Goal: Task Accomplishment & Management: Use online tool/utility

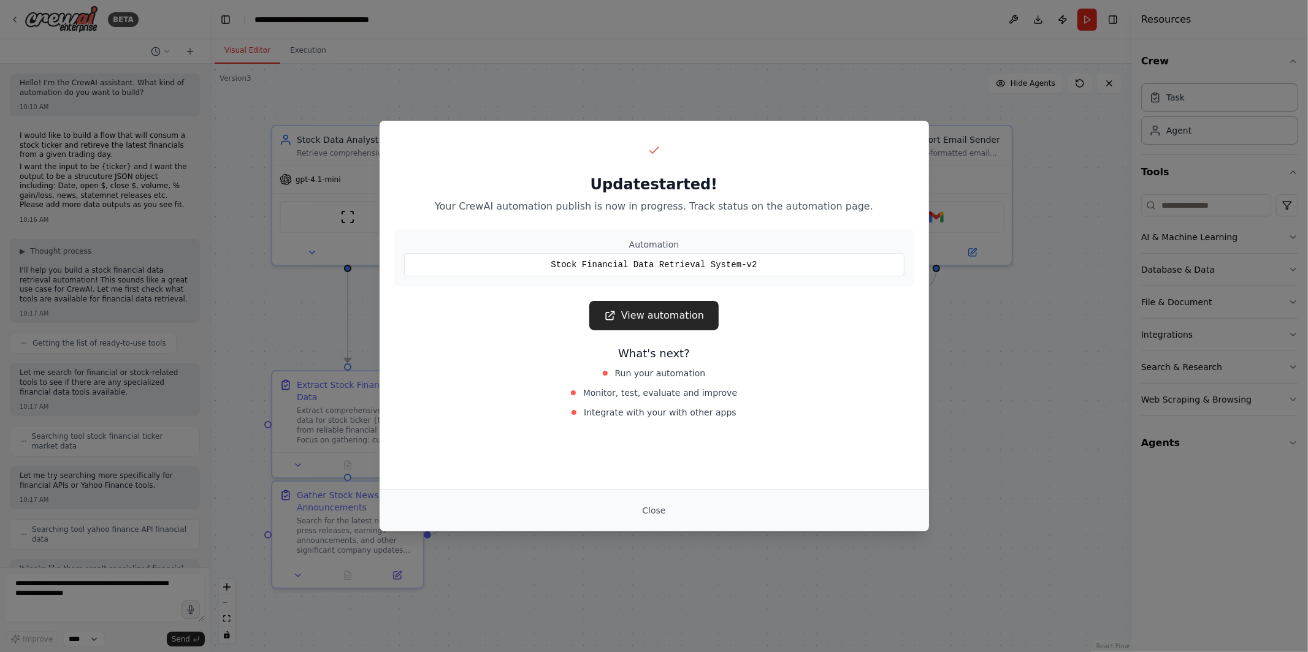
scroll to position [3483, 0]
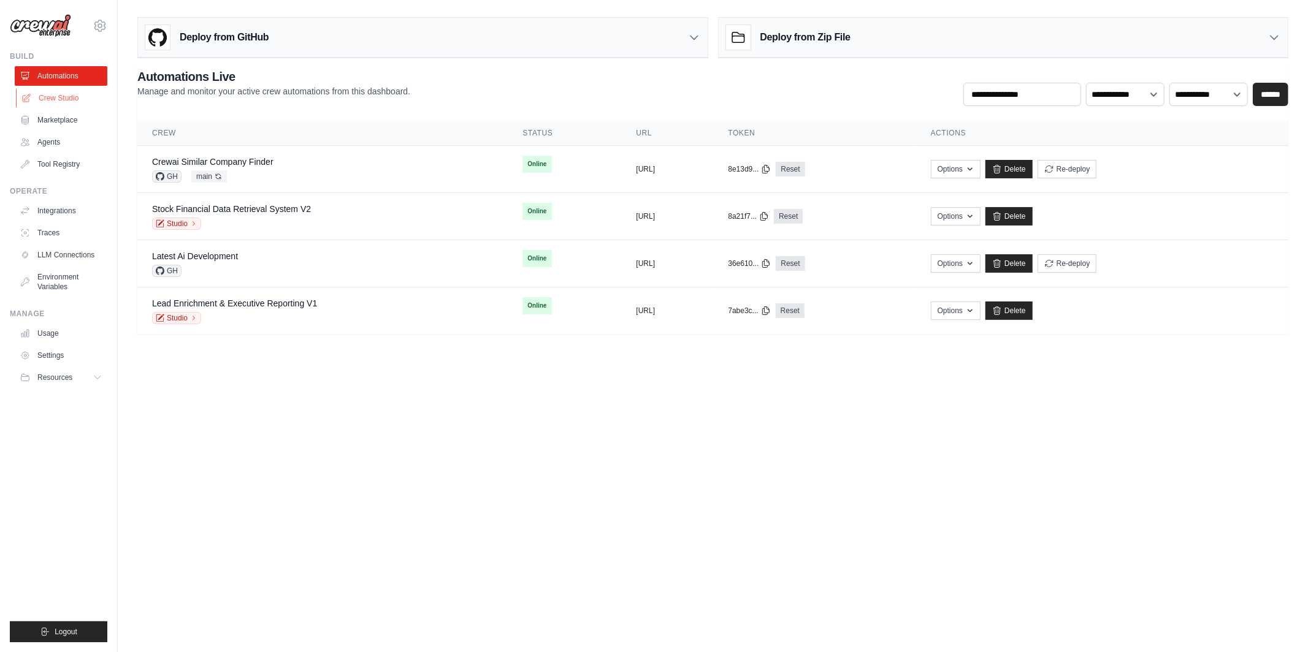
click at [66, 99] on link "Crew Studio" at bounding box center [62, 98] width 93 height 20
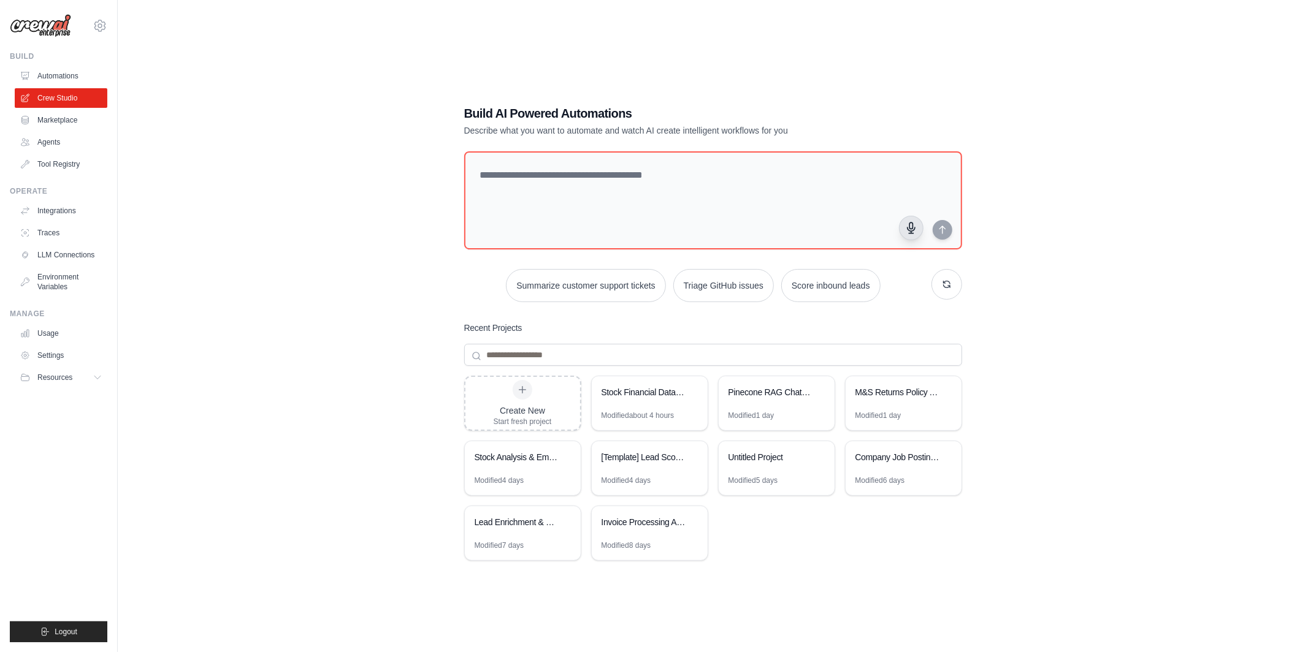
click at [900, 227] on button "button" at bounding box center [911, 228] width 25 height 25
click at [909, 235] on button "button" at bounding box center [911, 228] width 25 height 25
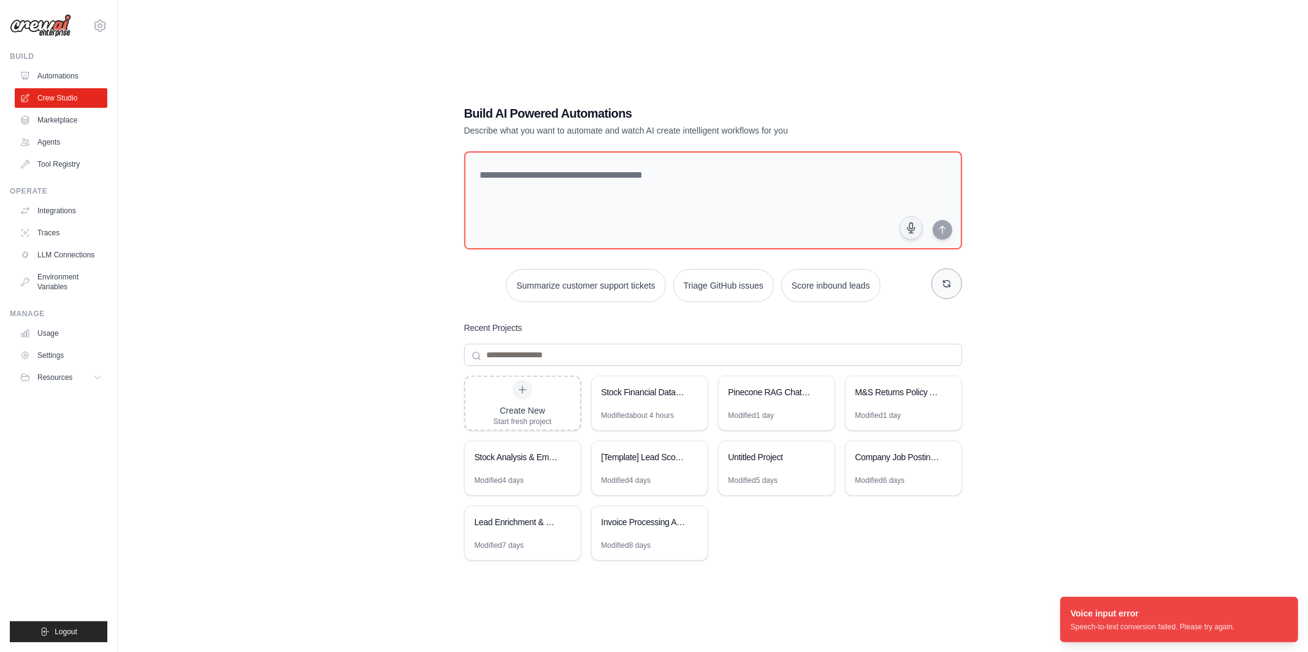
click at [959, 286] on button "button" at bounding box center [946, 284] width 31 height 31
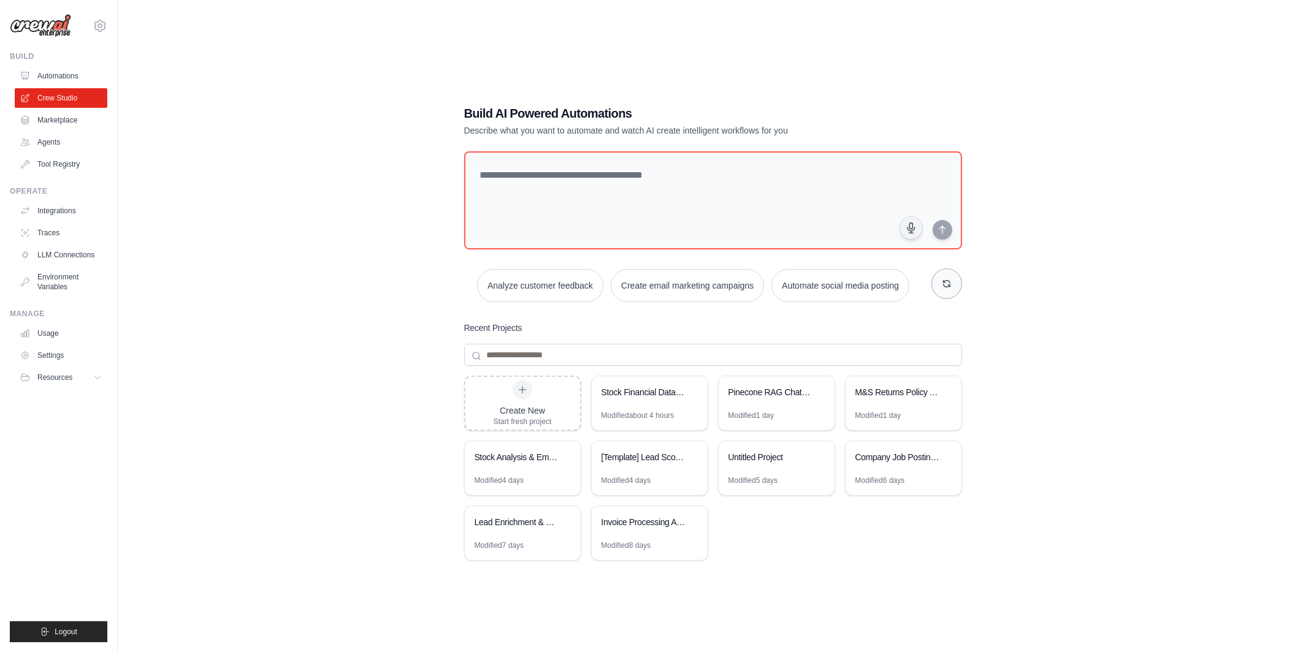
click at [959, 286] on button "button" at bounding box center [946, 284] width 31 height 31
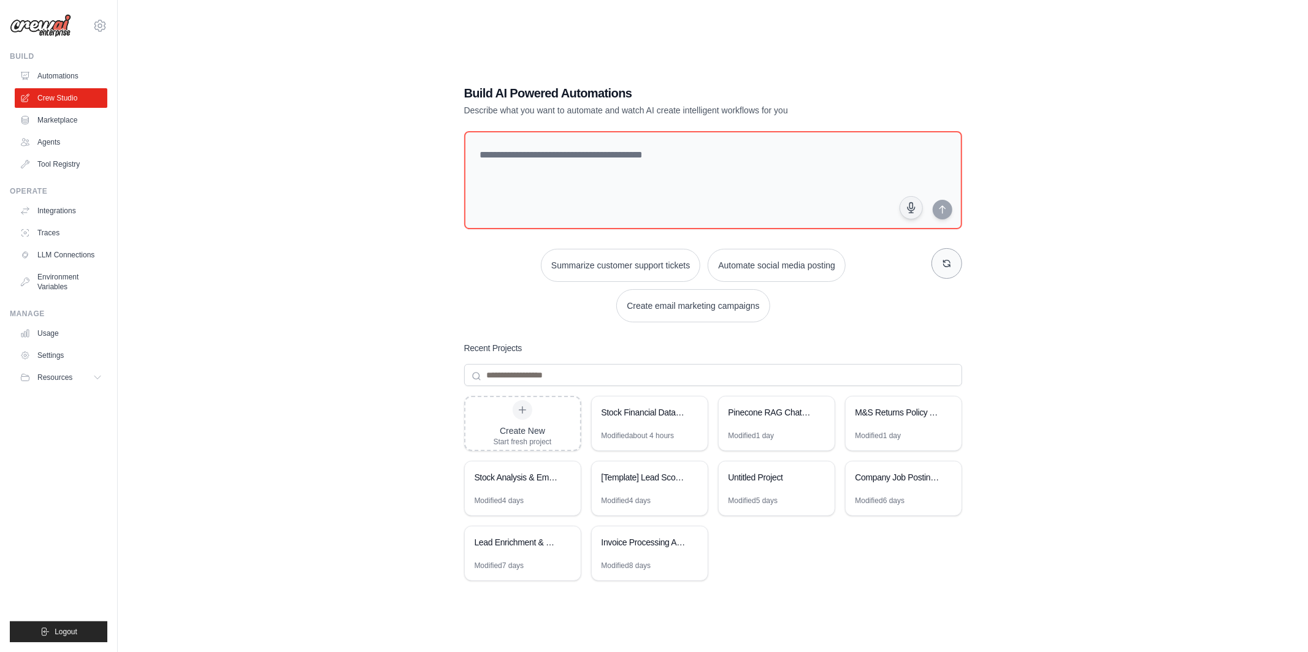
click at [937, 273] on button "button" at bounding box center [946, 263] width 31 height 31
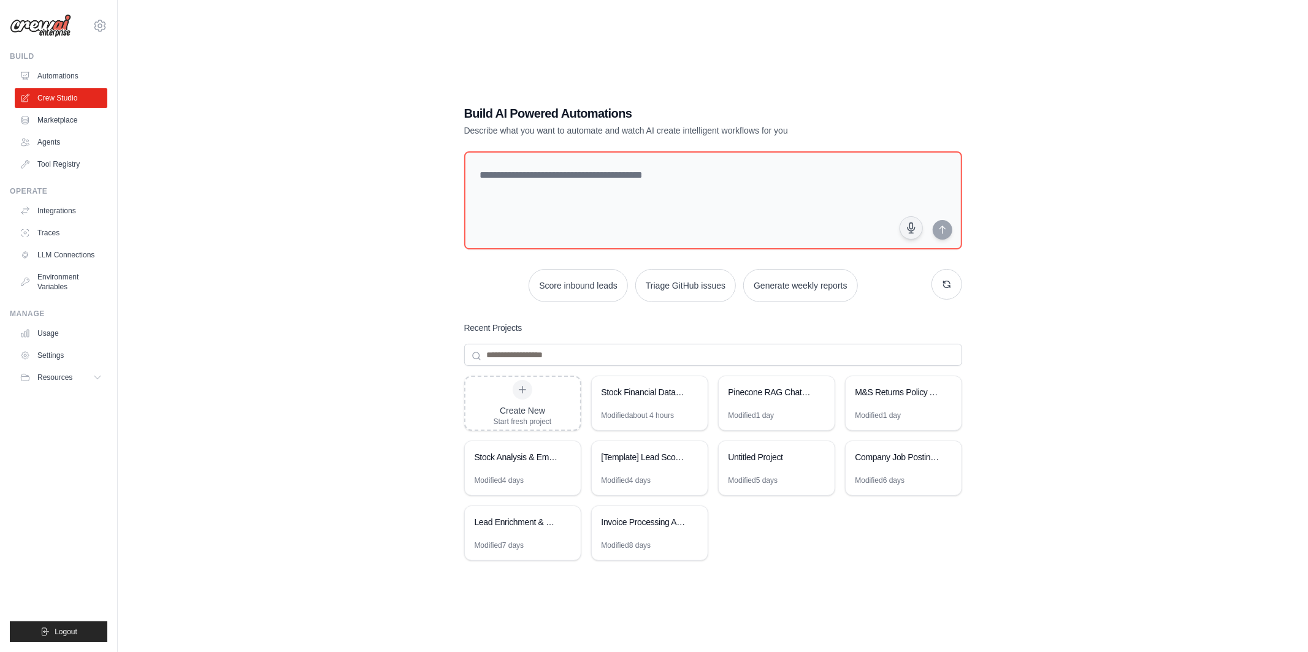
click at [438, 354] on div "Build AI Powered Automations Describe what you want to automate and watch AI cr…" at bounding box center [712, 338] width 1151 height 652
click at [575, 208] on textarea at bounding box center [712, 200] width 503 height 99
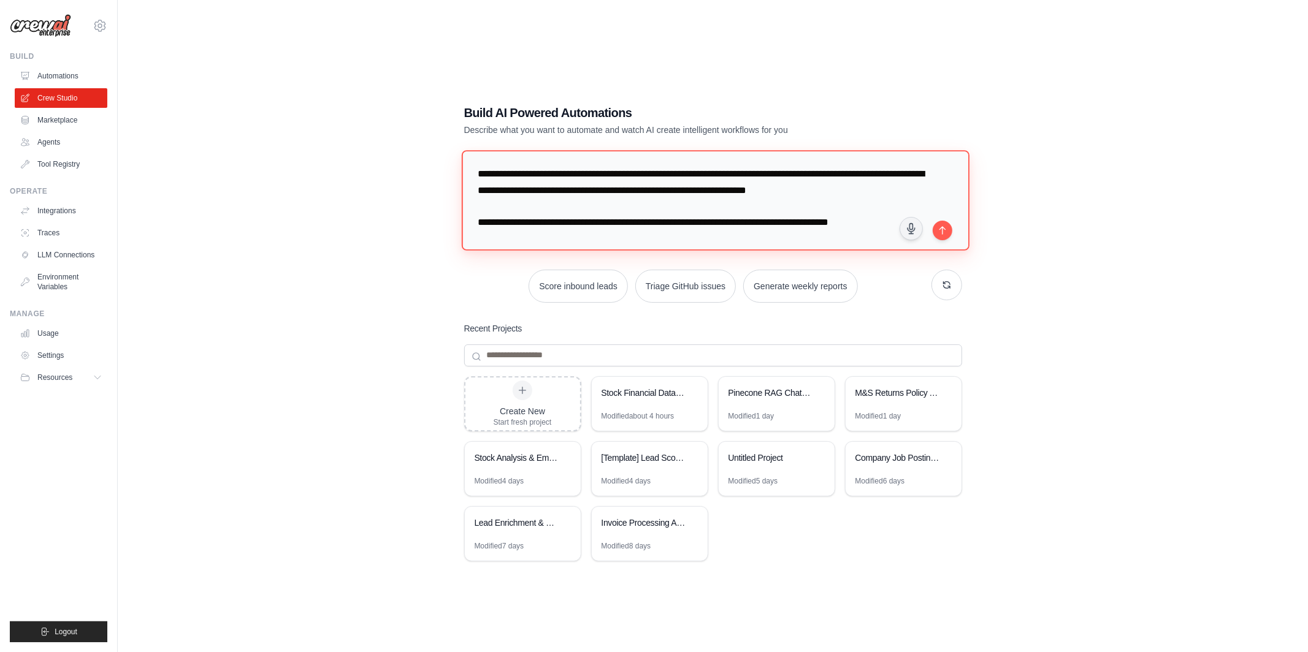
type textarea "**********"
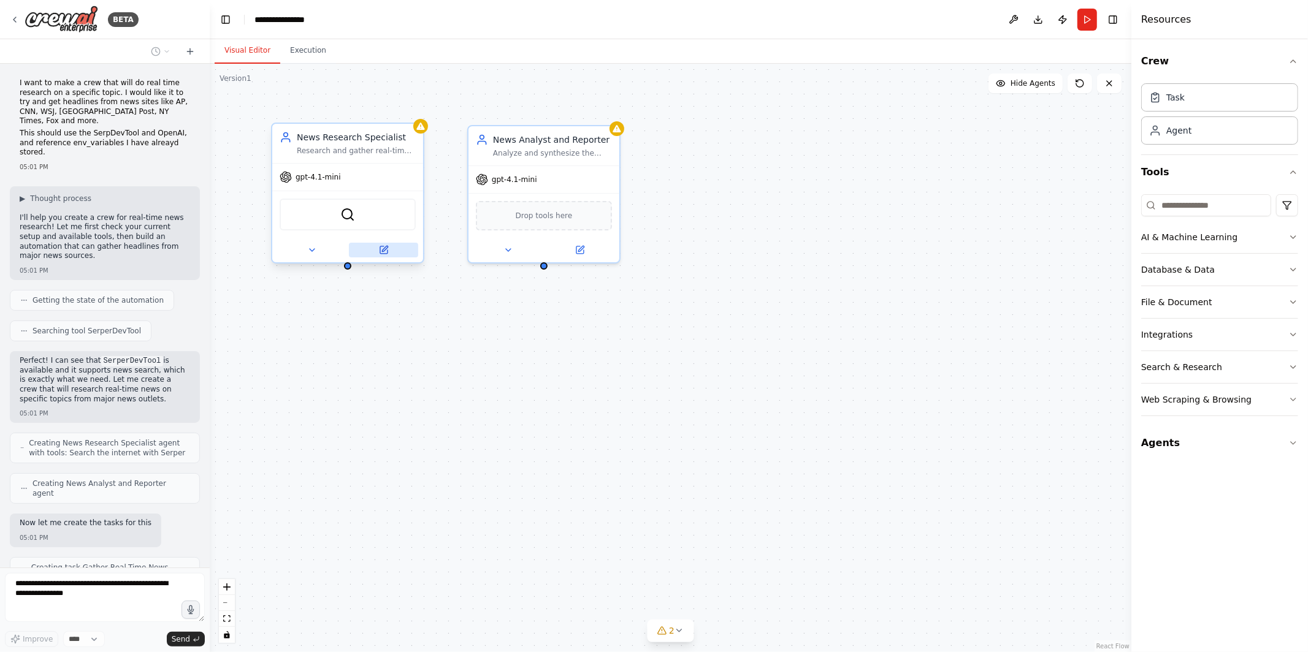
scroll to position [33, 0]
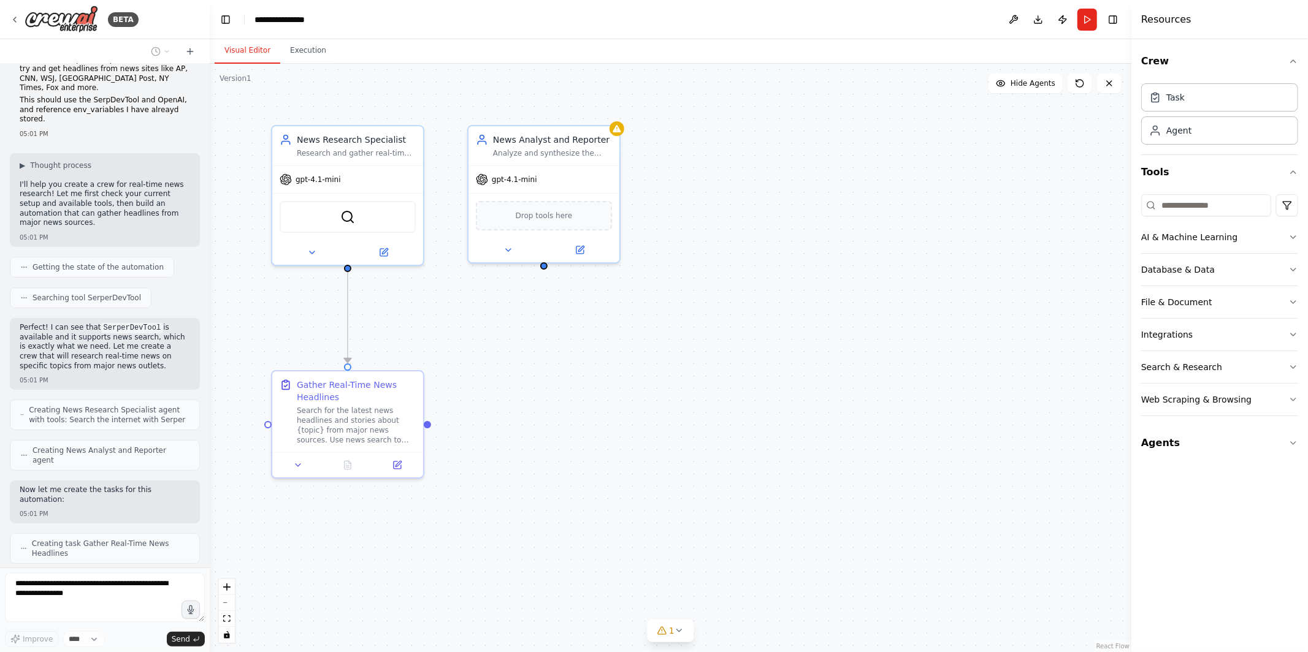
click at [440, 346] on div ".deletable-edge-delete-btn { width: 20px; height: 20px; border: 0px solid #ffff…" at bounding box center [670, 358] width 921 height 589
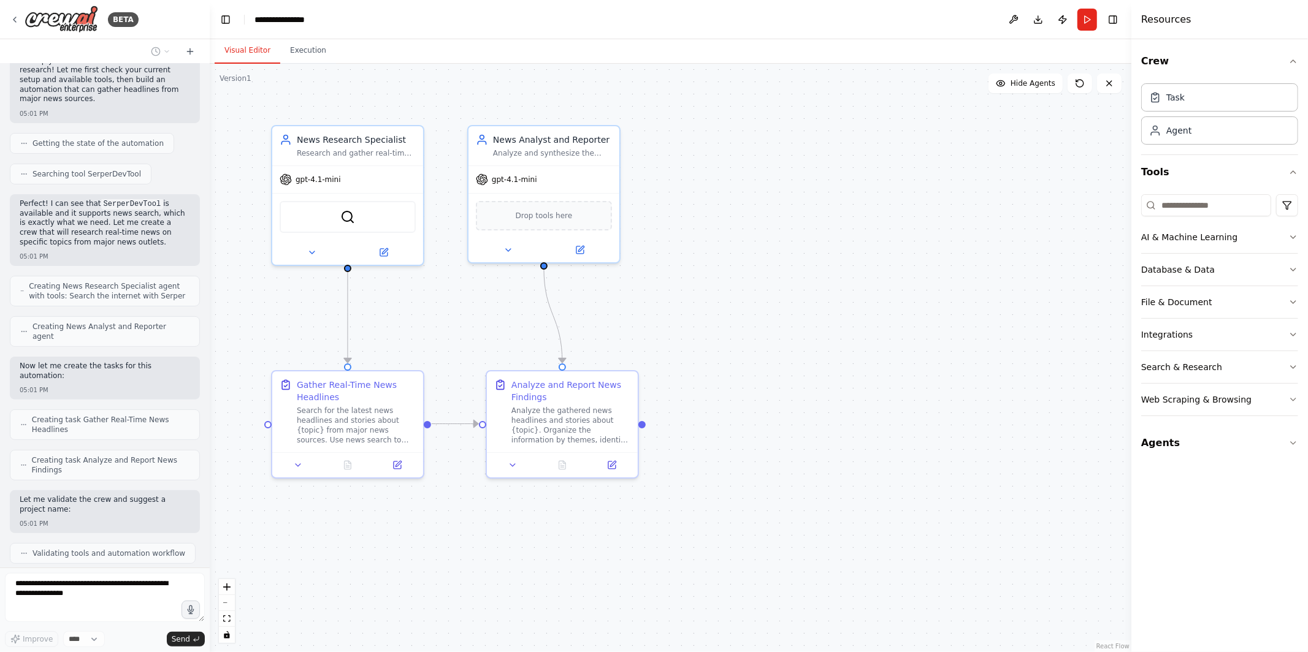
scroll to position [197, 0]
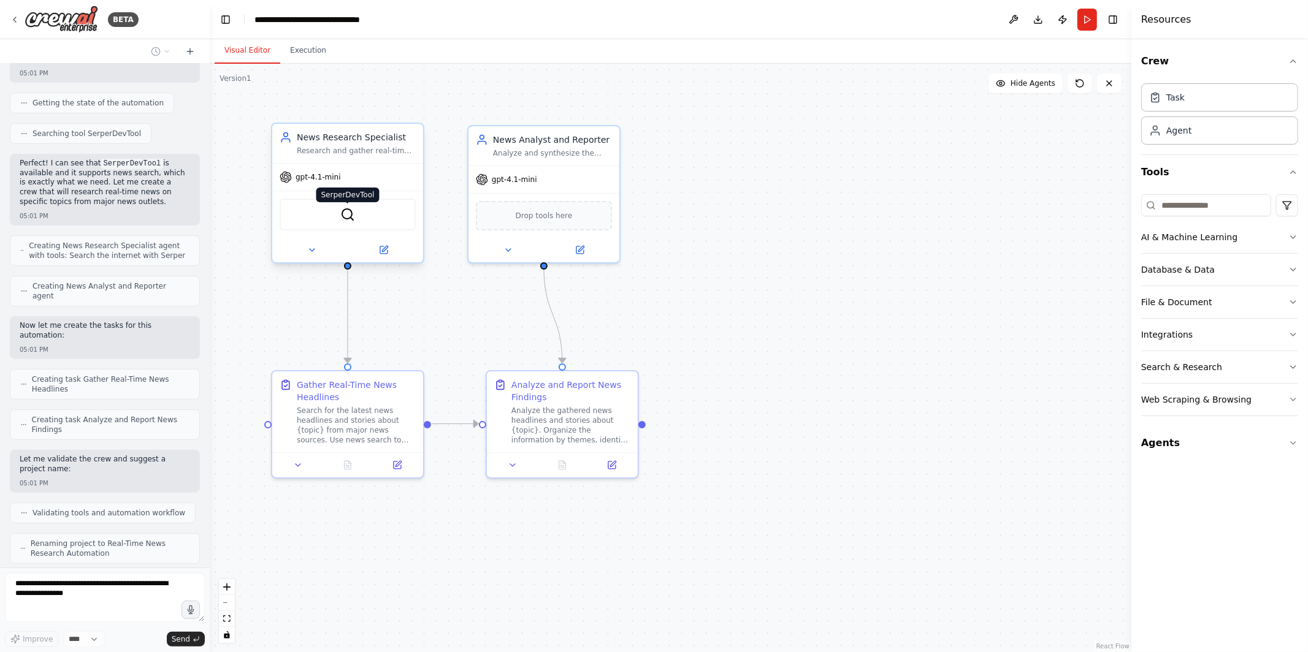
click at [348, 208] on img at bounding box center [347, 214] width 15 height 15
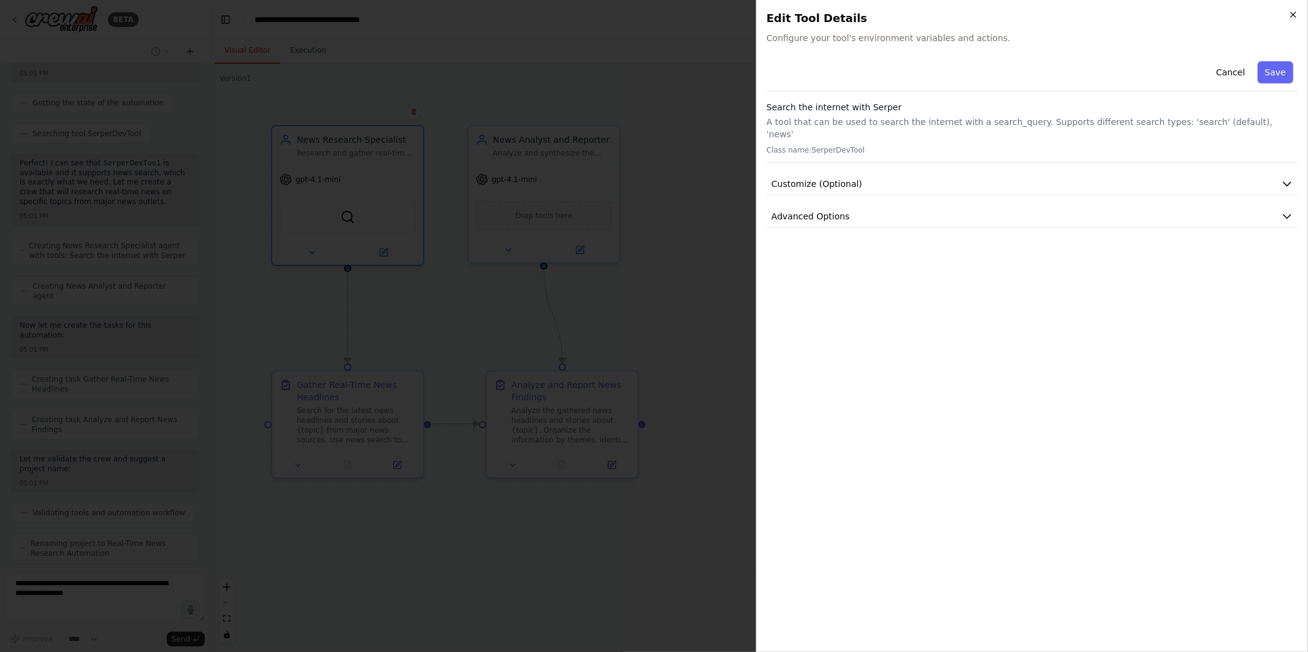
click at [1292, 17] on icon "button" at bounding box center [1293, 15] width 10 height 10
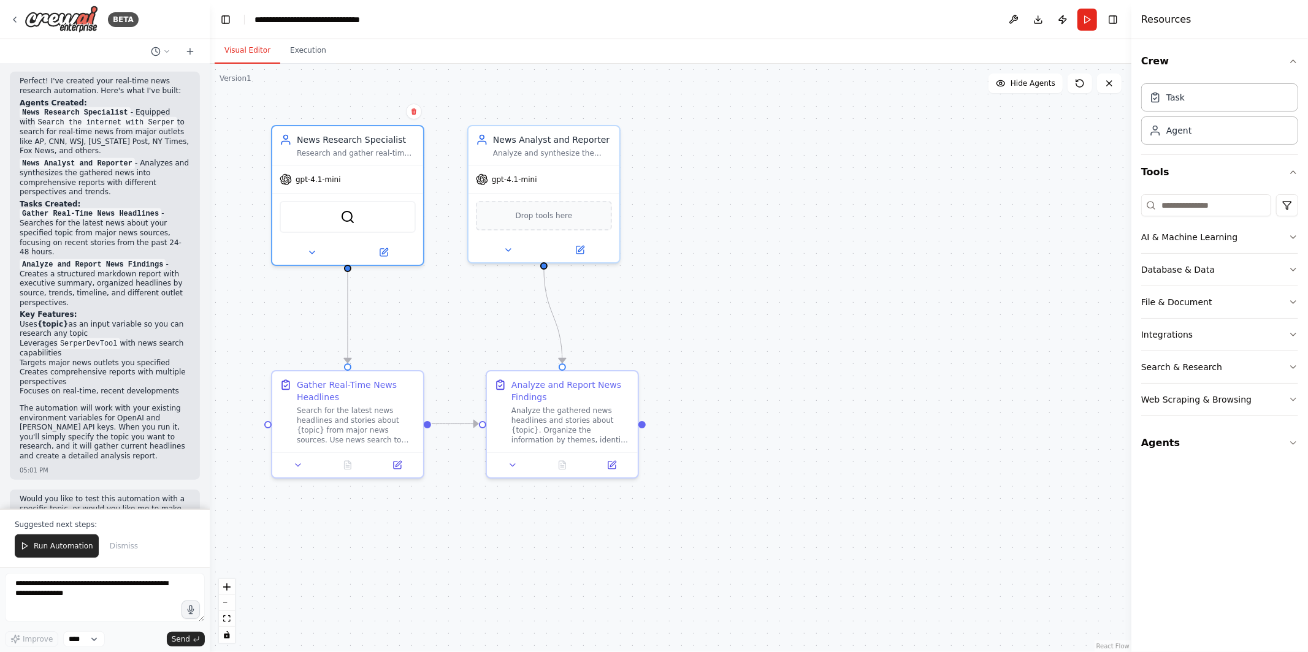
scroll to position [709, 0]
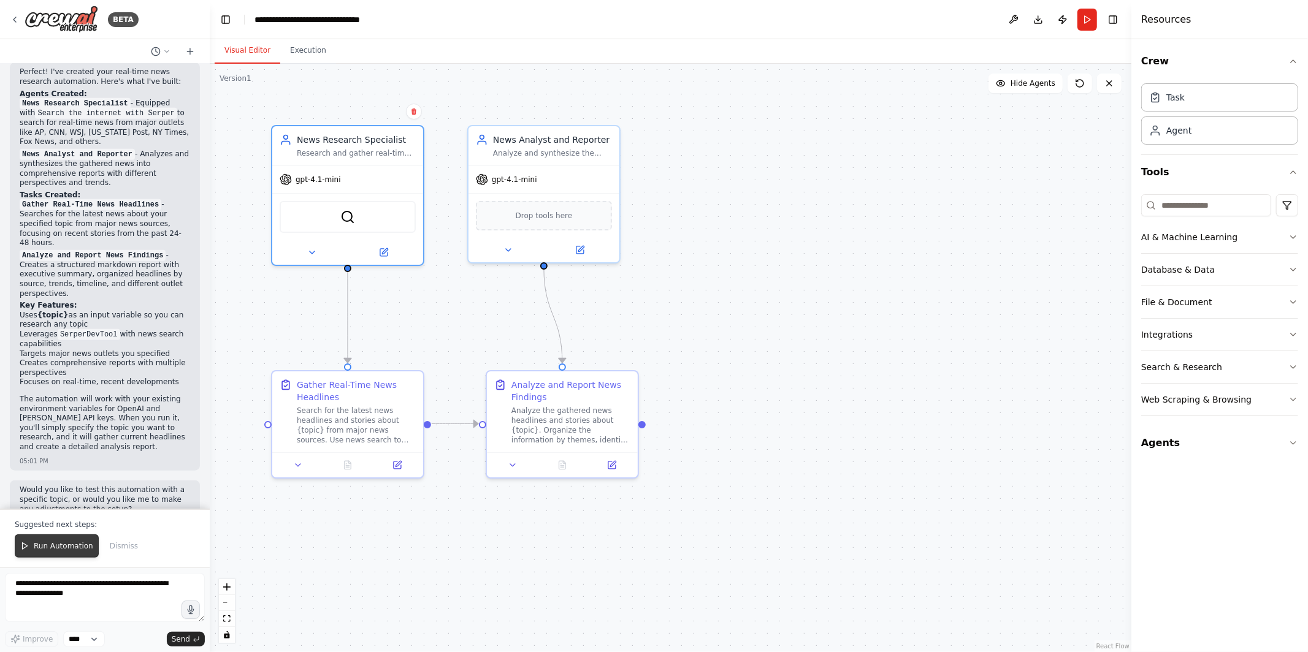
click at [74, 545] on span "Run Automation" at bounding box center [63, 546] width 59 height 10
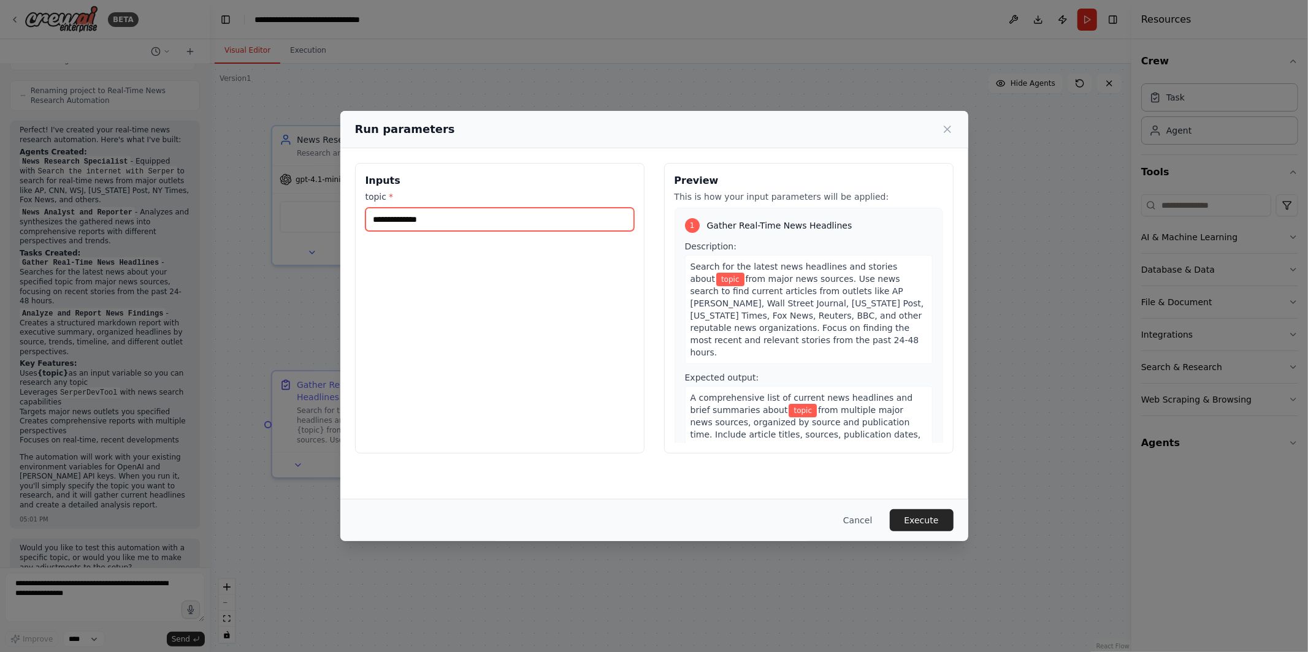
click at [425, 219] on input "topic *" at bounding box center [499, 219] width 269 height 23
type input "**********"
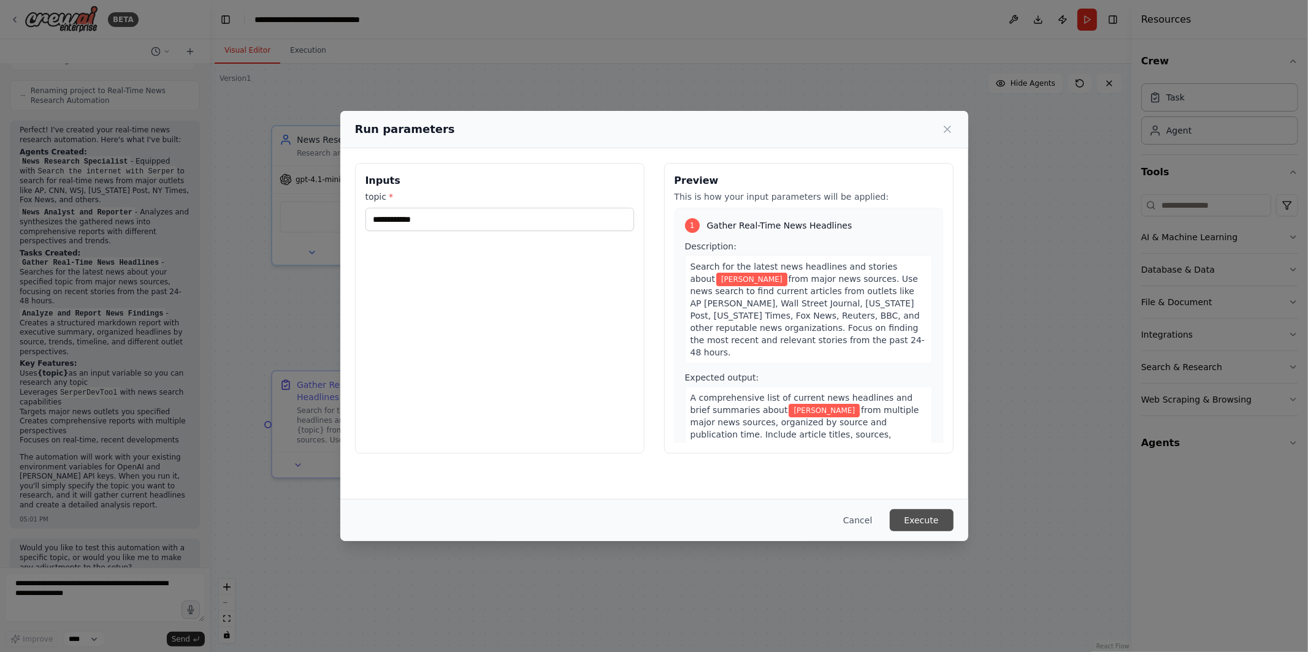
click at [910, 519] on button "Execute" at bounding box center [922, 520] width 64 height 22
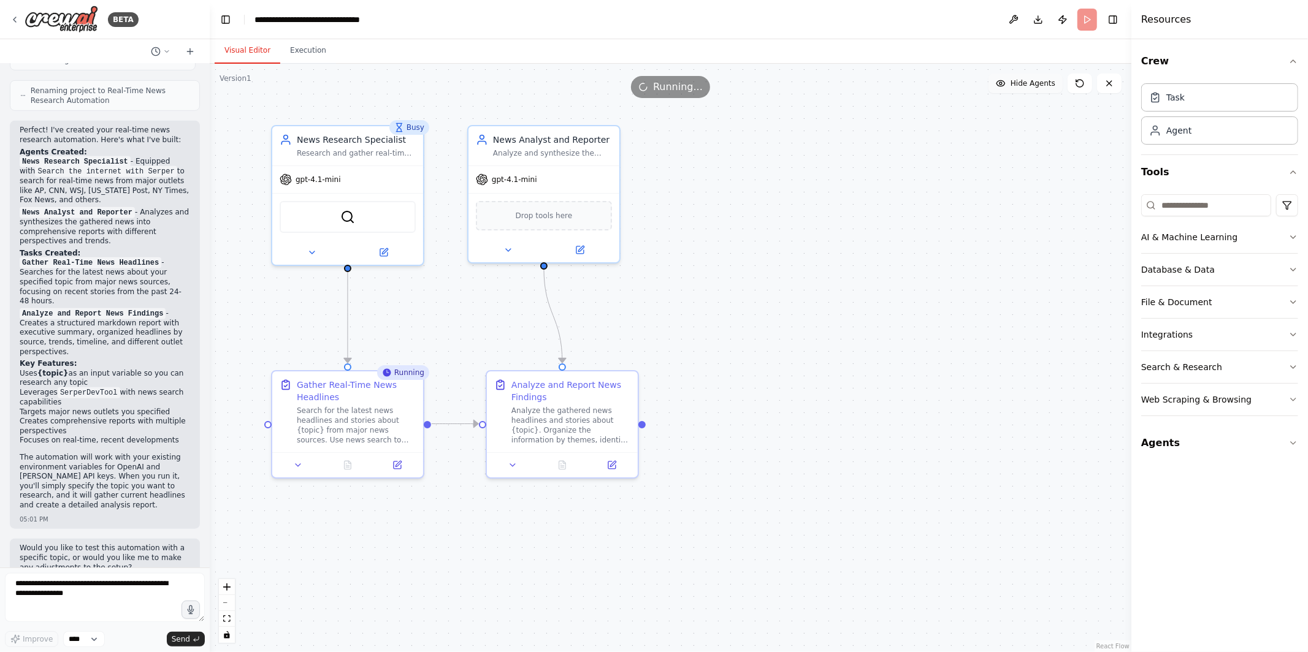
click at [1023, 80] on span "Hide Agents" at bounding box center [1032, 83] width 45 height 10
click at [1023, 80] on span "Show Agents" at bounding box center [1031, 83] width 48 height 10
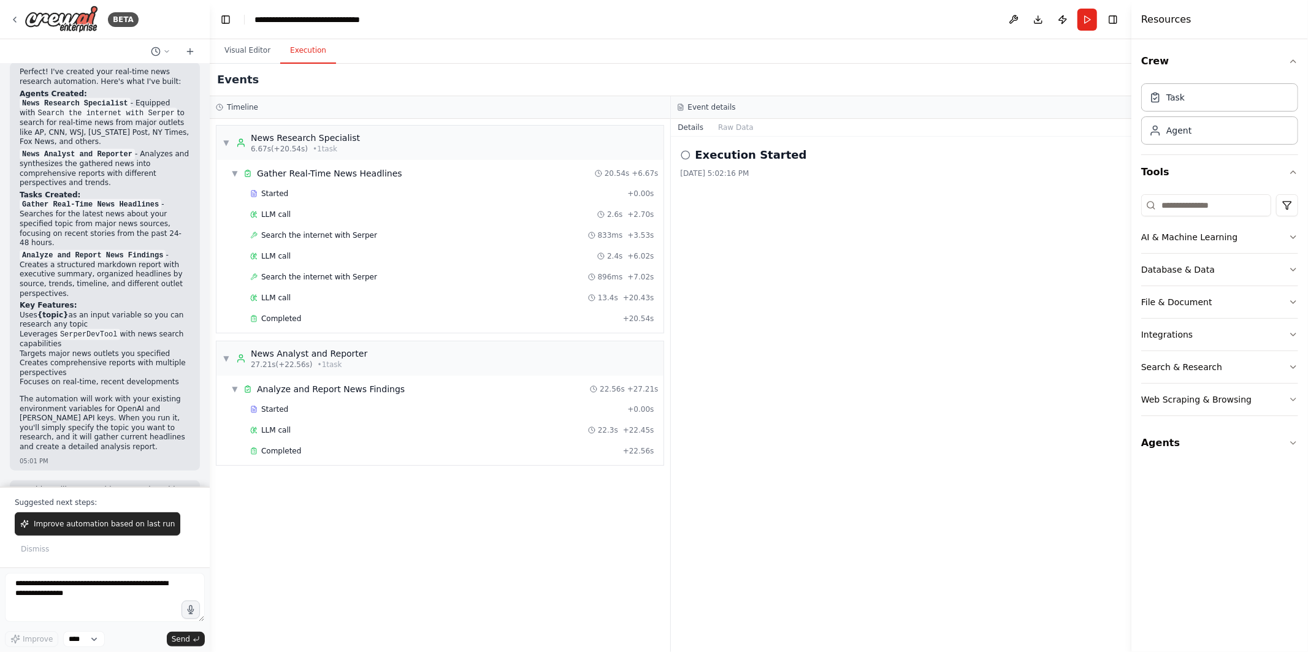
click at [300, 54] on button "Execution" at bounding box center [308, 51] width 56 height 26
click at [400, 454] on div "Completed" at bounding box center [434, 451] width 368 height 10
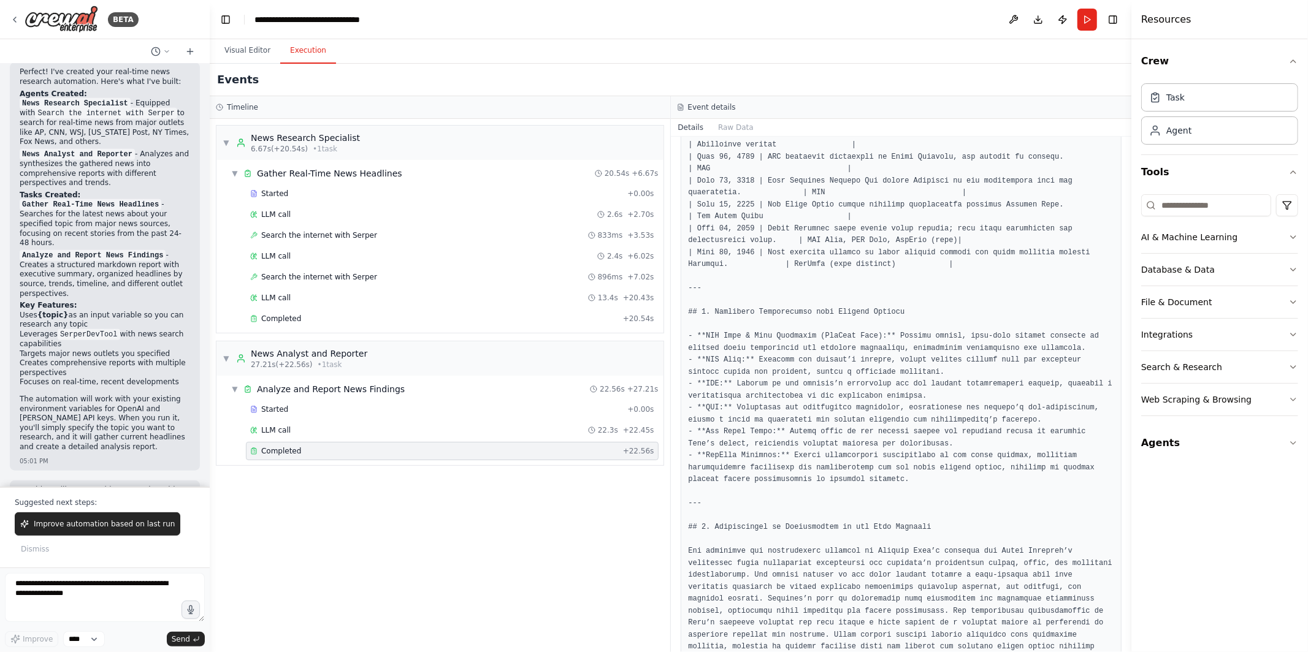
scroll to position [1402, 0]
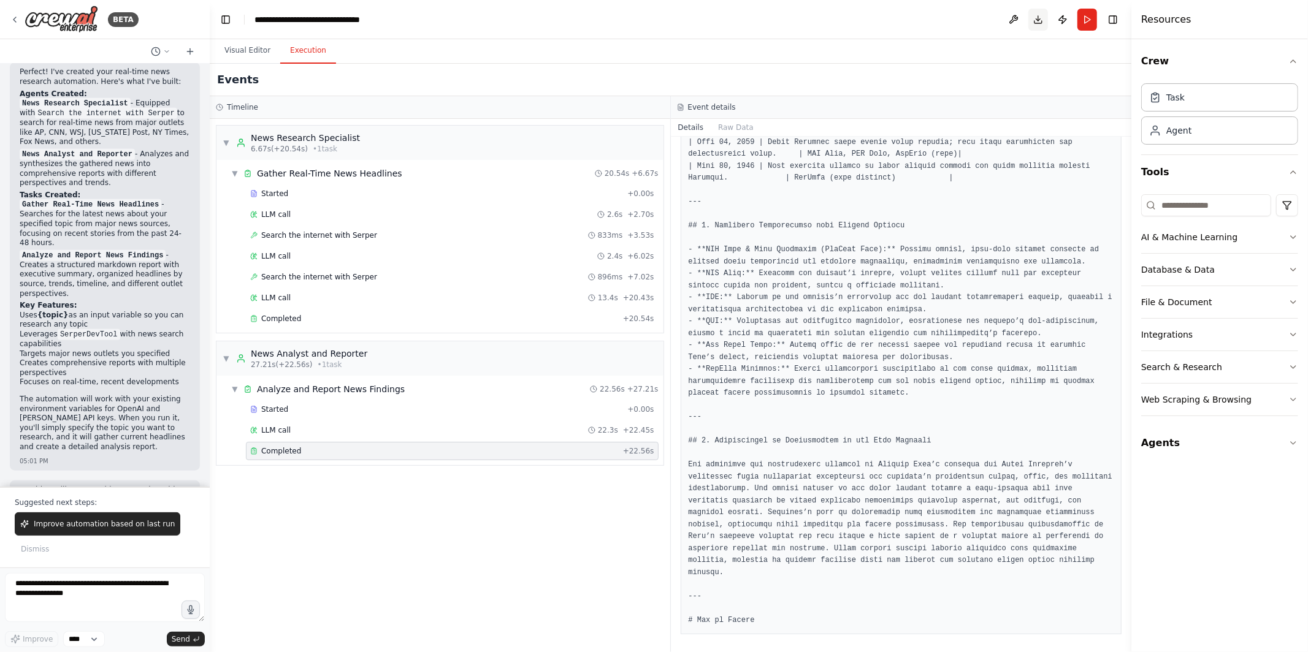
click at [1032, 14] on button "Download" at bounding box center [1038, 20] width 20 height 22
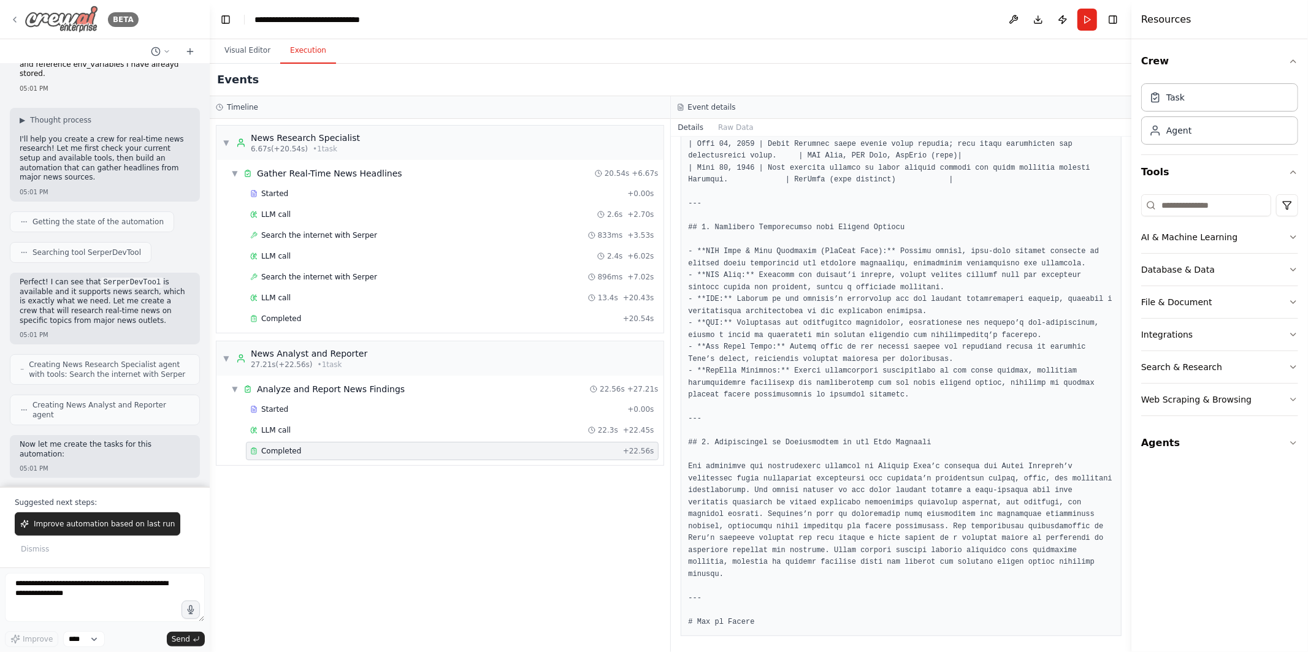
click at [10, 21] on icon at bounding box center [15, 20] width 10 height 10
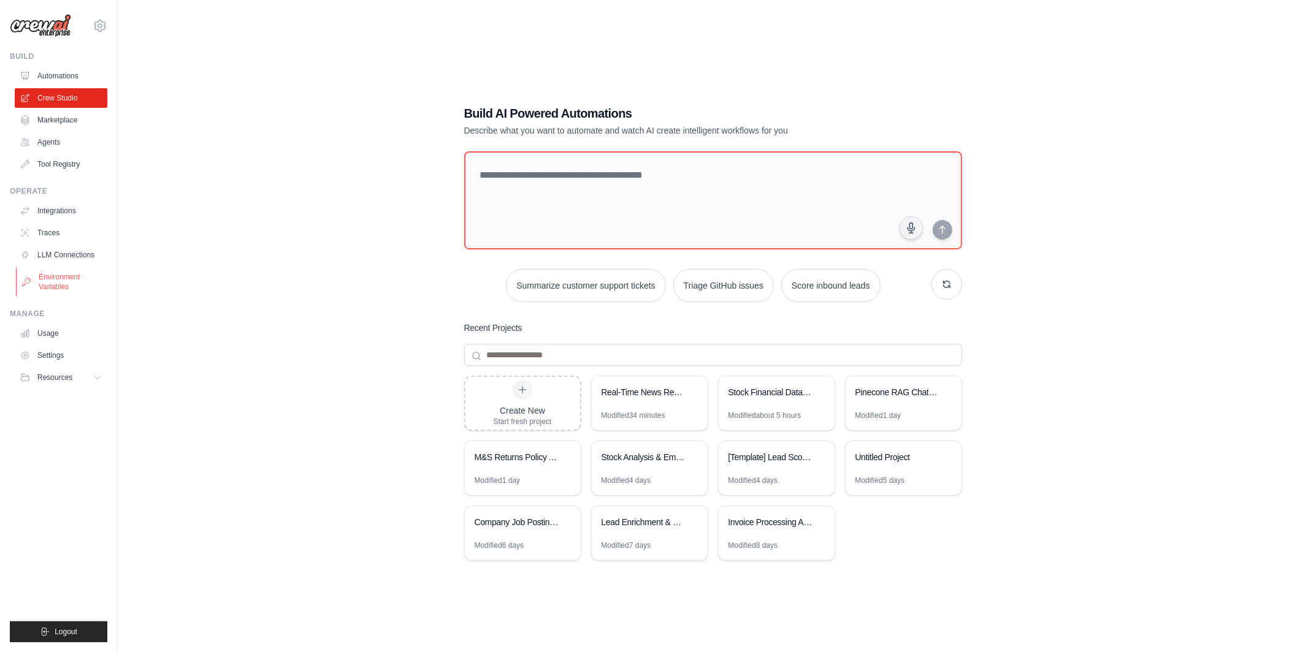
click at [68, 286] on link "Environment Variables" at bounding box center [62, 281] width 93 height 29
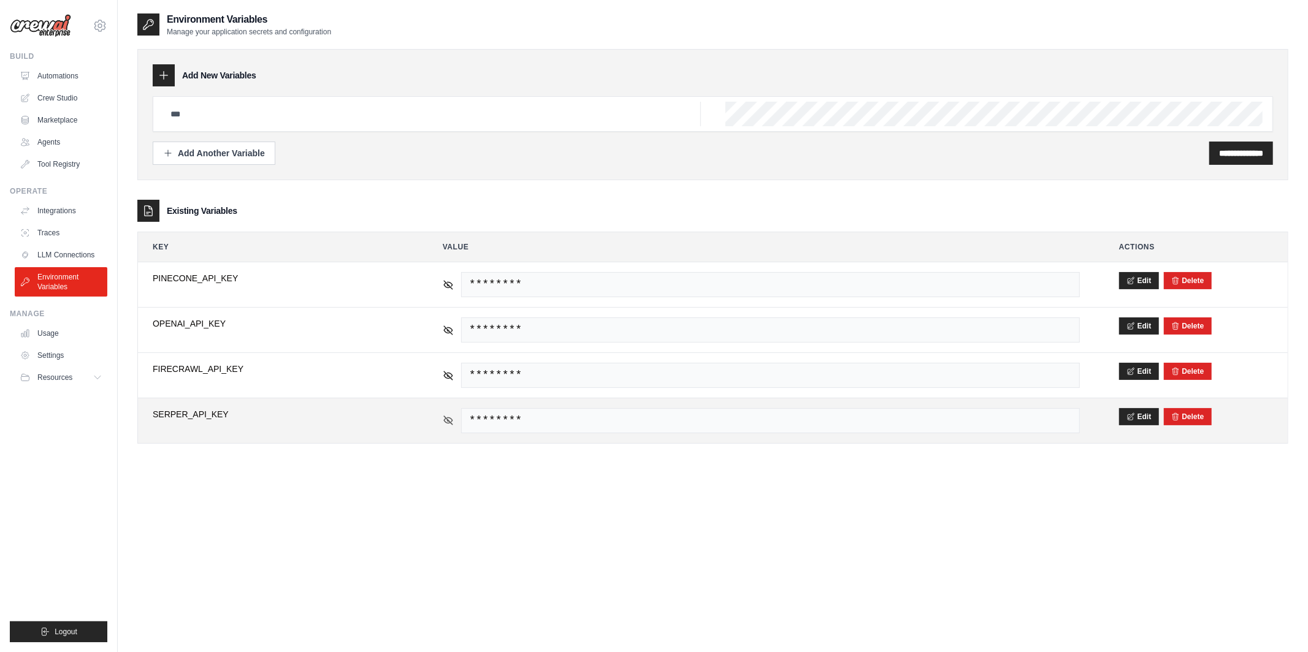
click at [443, 420] on icon at bounding box center [448, 420] width 11 height 11
click at [499, 425] on span "4e281be423786f841fce3f407e5f72dfd3d82e23" at bounding box center [770, 420] width 619 height 25
copy span "4e281be423786f841fce3f407e5f72dfd3d82e23"
